Goal: Task Accomplishment & Management: Manage account settings

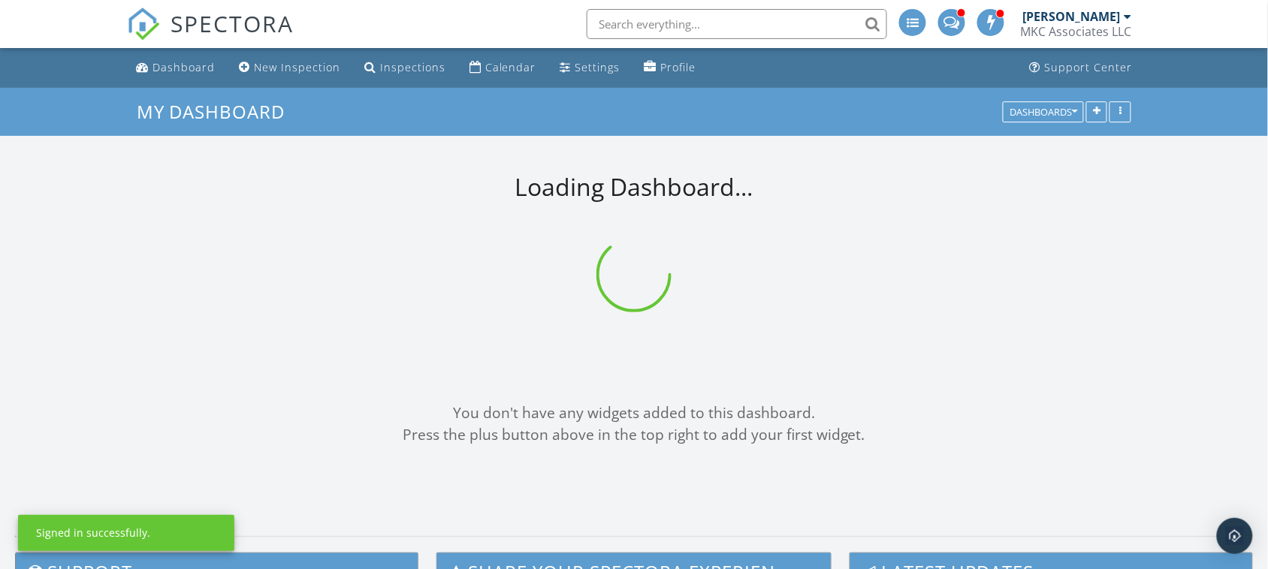
click at [494, 70] on div "Calendar" at bounding box center [510, 67] width 51 height 14
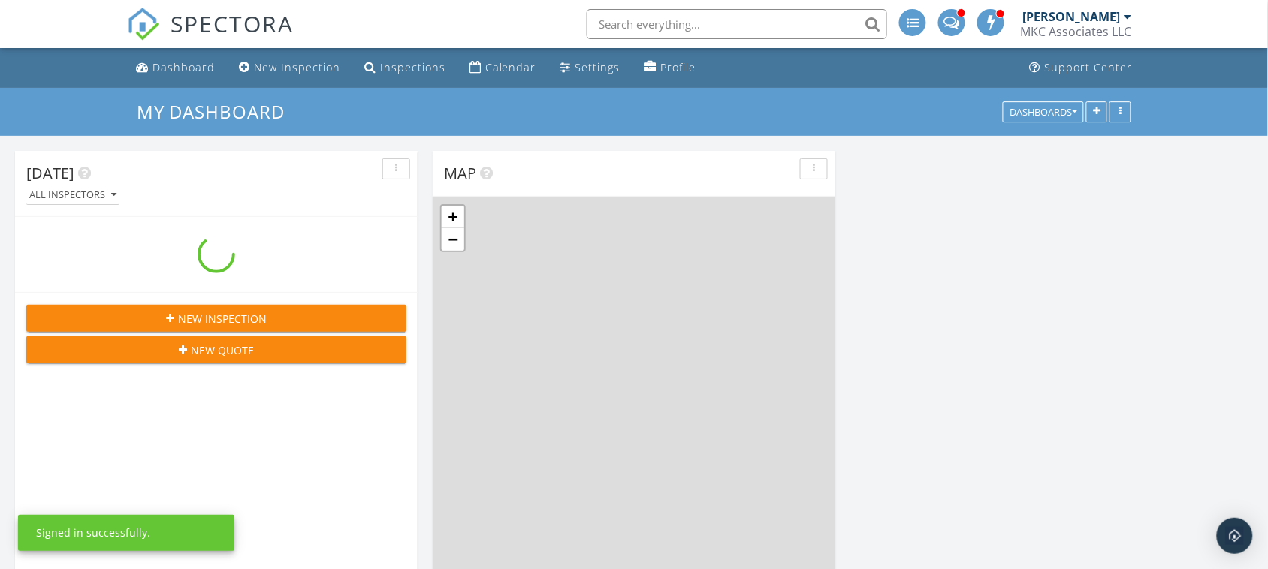
scroll to position [1246, 1297]
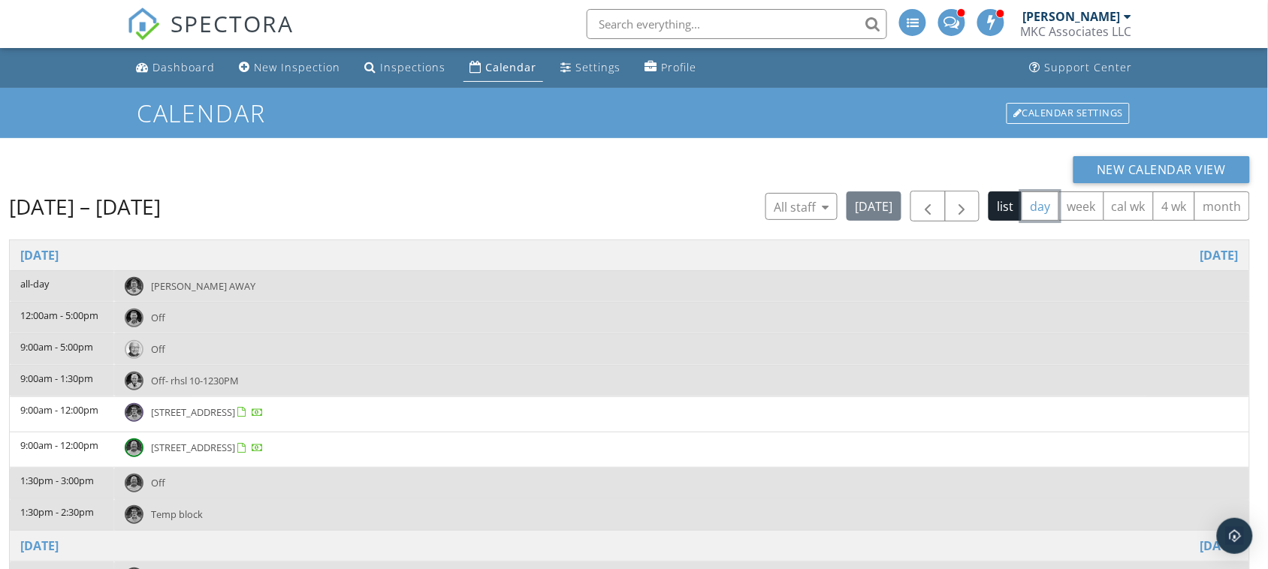
click at [1049, 205] on button "day" at bounding box center [1041, 206] width 38 height 29
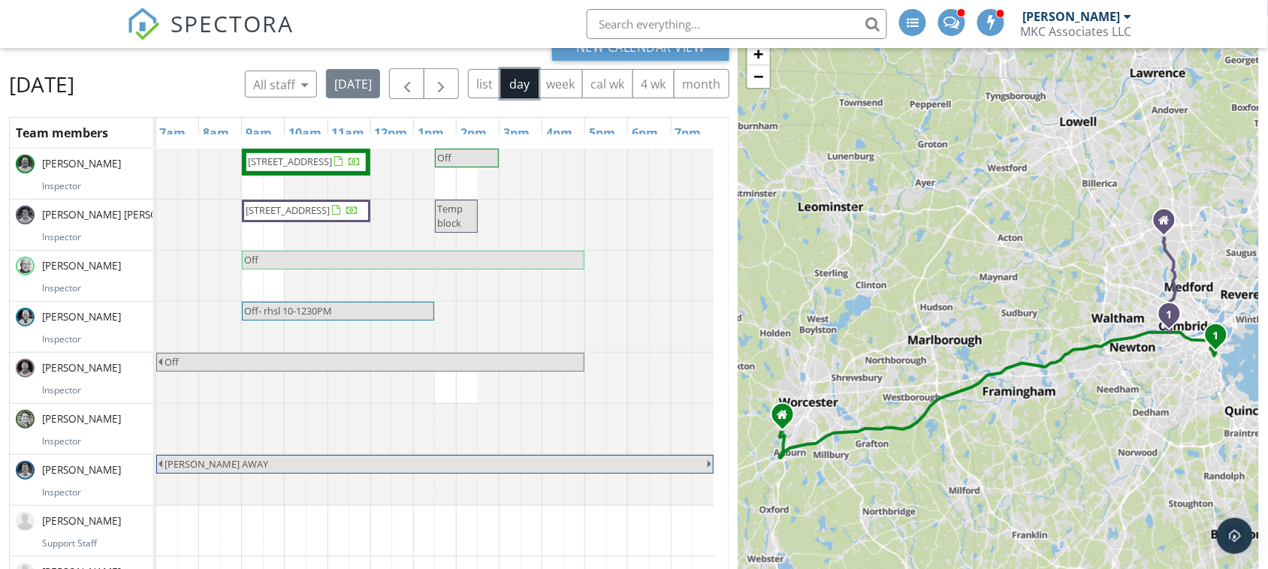
scroll to position [94, 0]
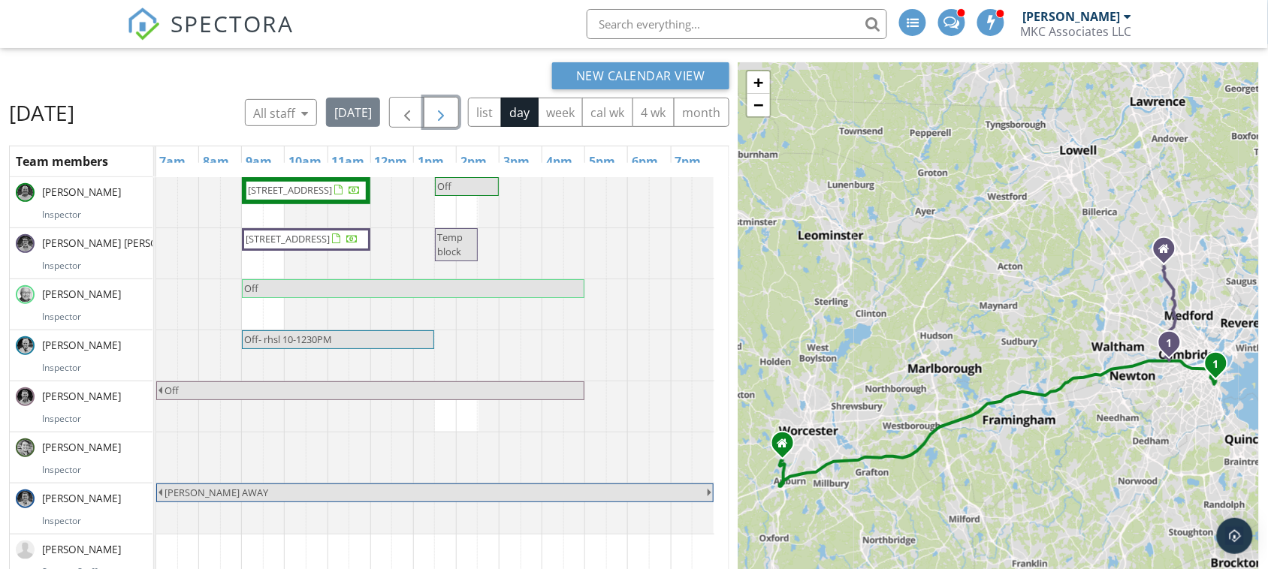
click at [451, 106] on span "button" at bounding box center [442, 113] width 18 height 18
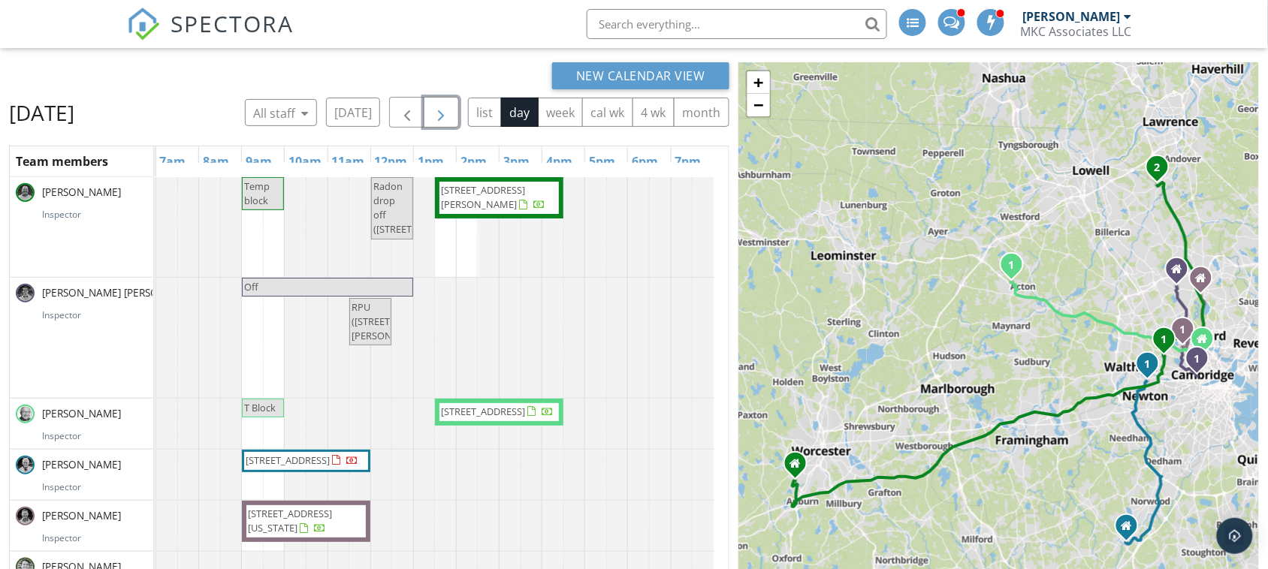
click at [313, 467] on span "510 Watertown St B, Newtonville 02460" at bounding box center [288, 461] width 84 height 14
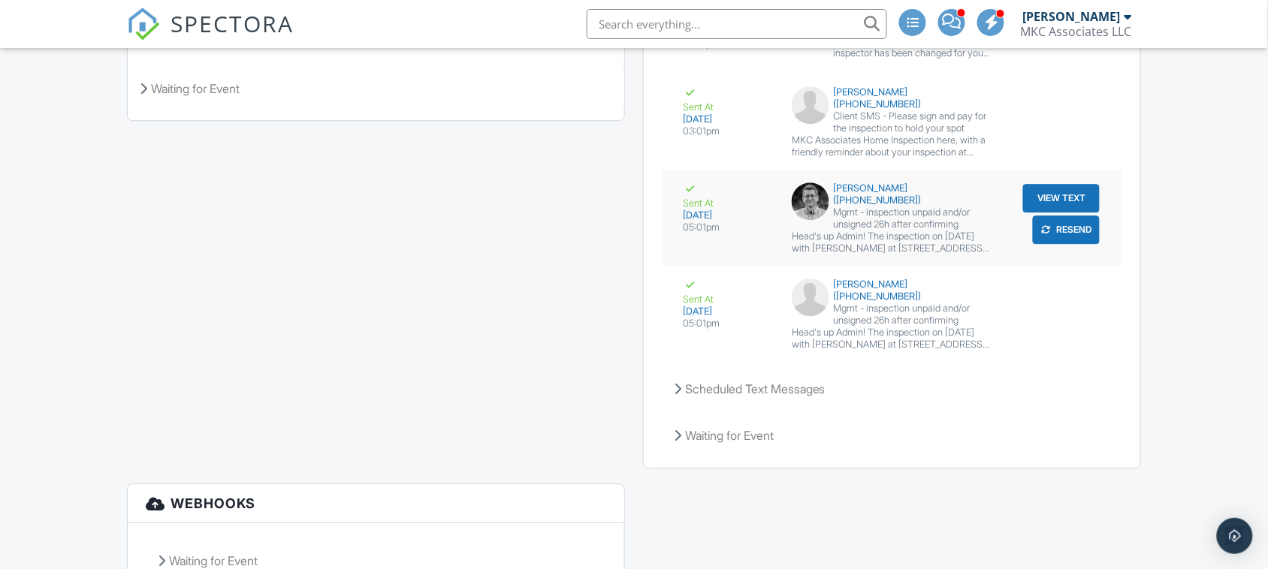
scroll to position [2774, 0]
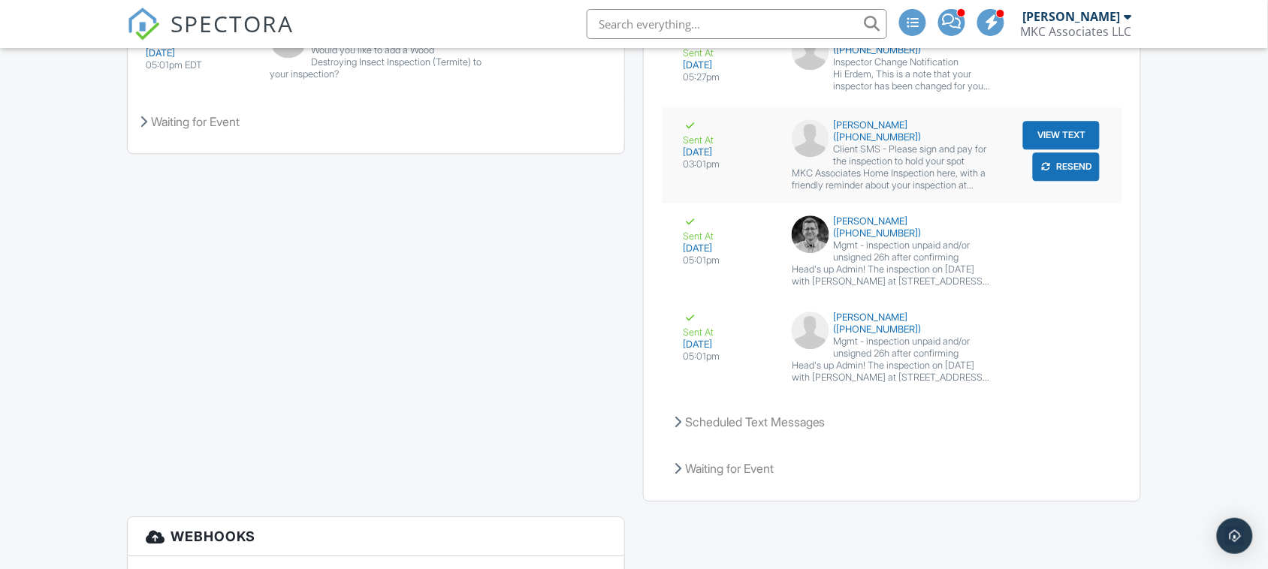
click at [1085, 177] on button "Resend" at bounding box center [1066, 166] width 67 height 29
